Goal: Transaction & Acquisition: Register for event/course

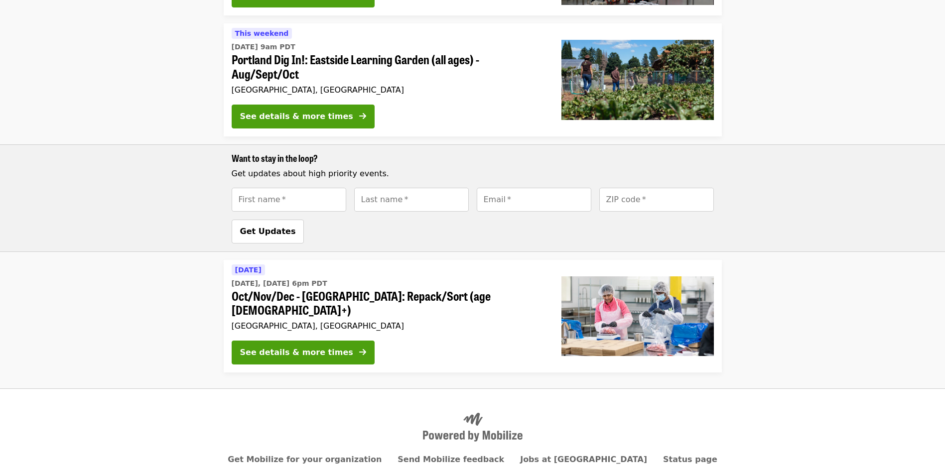
scroll to position [385, 0]
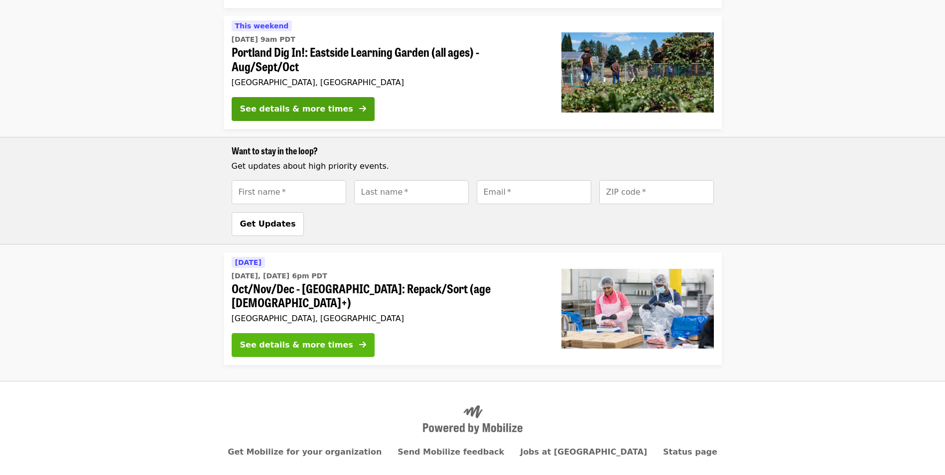
click at [287, 339] on div "See details & more times" at bounding box center [296, 345] width 113 height 12
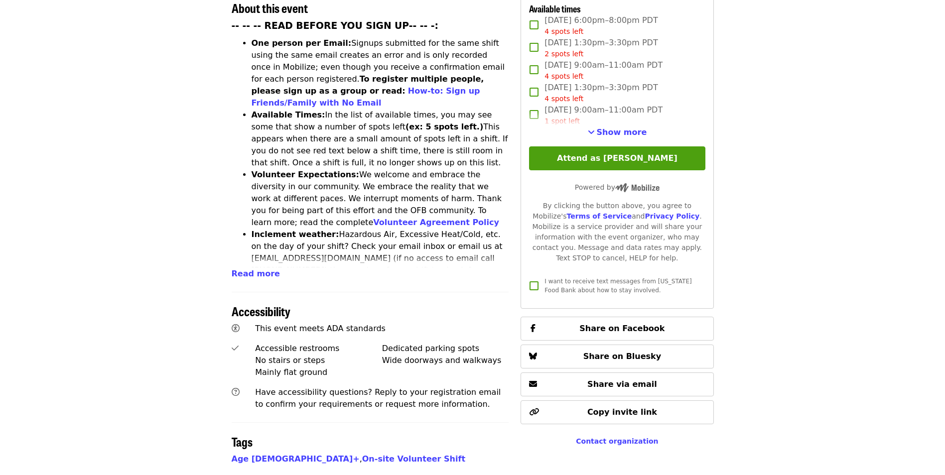
scroll to position [299, 0]
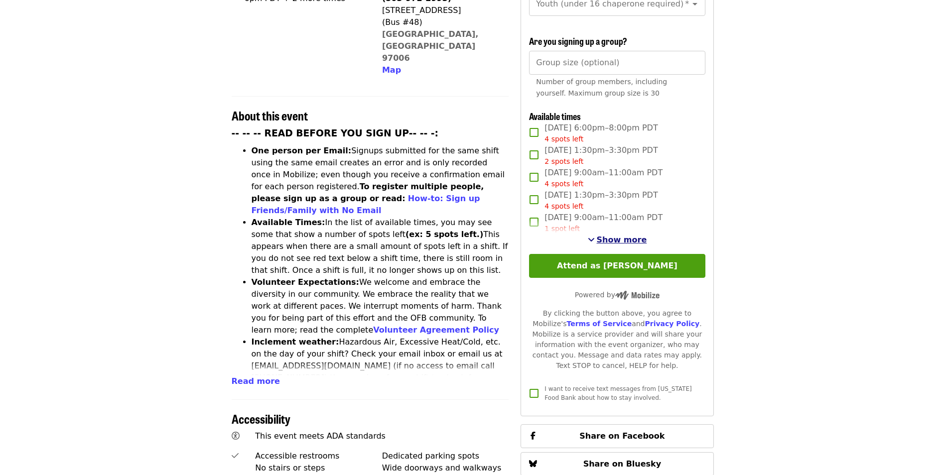
click at [612, 236] on span "Show more" at bounding box center [622, 239] width 50 height 9
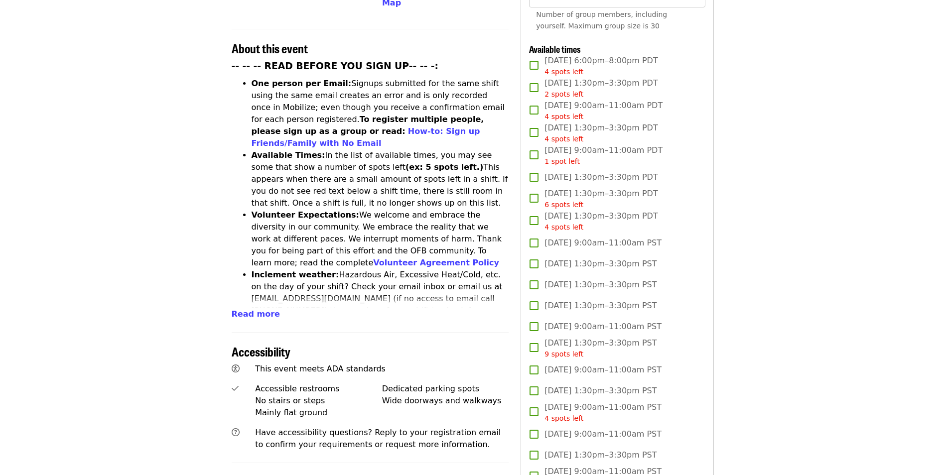
scroll to position [349, 0]
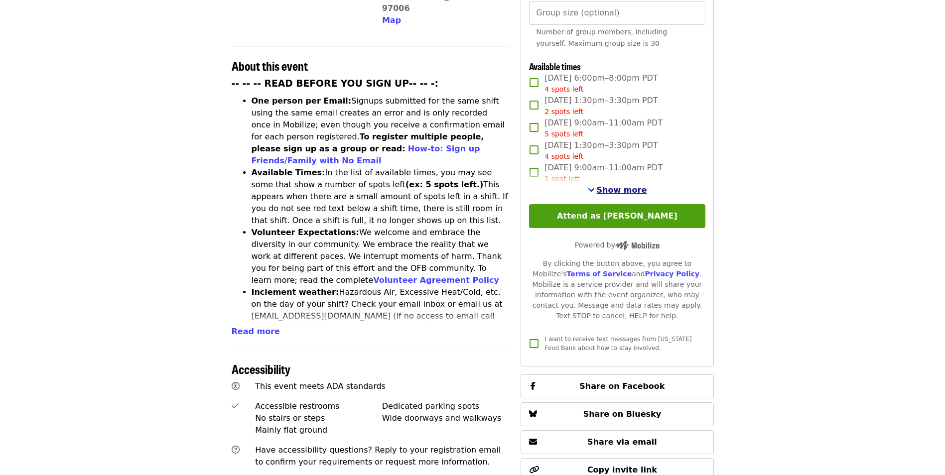
click at [606, 187] on span "Show more" at bounding box center [622, 189] width 50 height 9
